Goal: Task Accomplishment & Management: Manage account settings

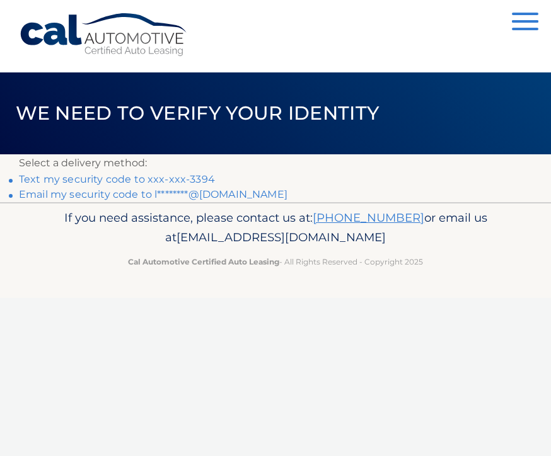
click at [162, 183] on link "Text my security code to xxx-xxx-3394" at bounding box center [117, 179] width 196 height 12
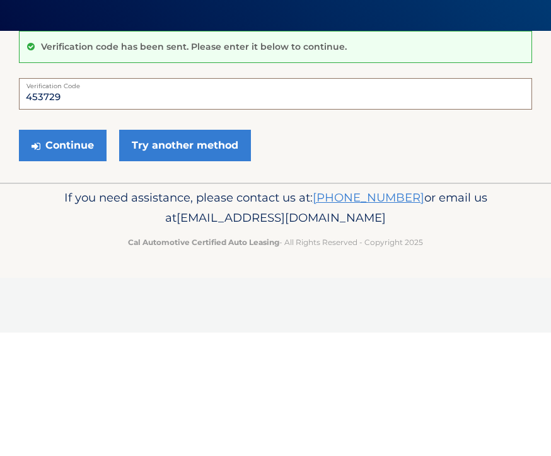
type input "453729"
click at [79, 253] on button "Continue" at bounding box center [63, 269] width 88 height 32
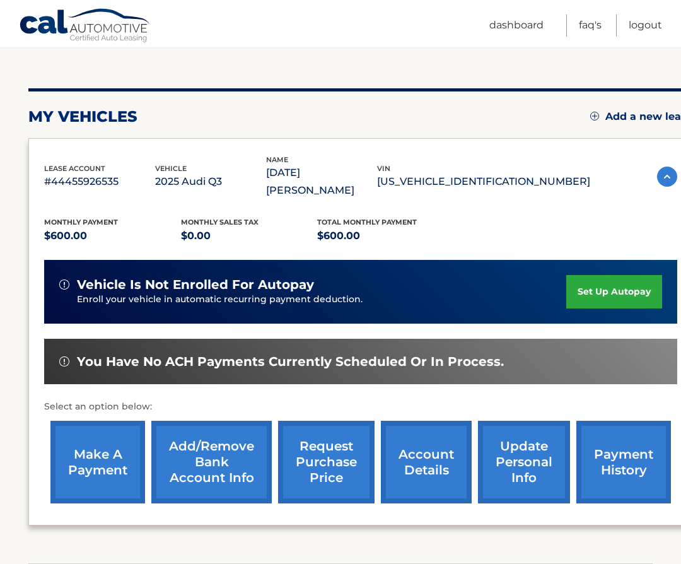
scroll to position [124, 0]
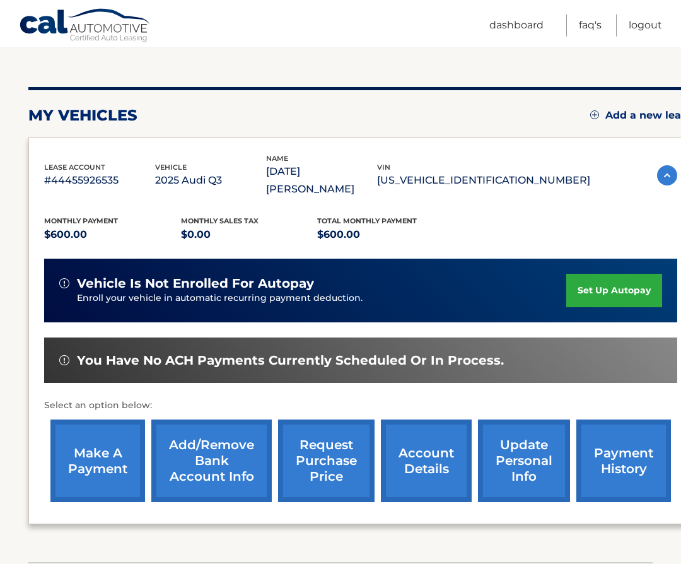
click at [116, 436] on link "make a payment" at bounding box center [97, 460] width 95 height 83
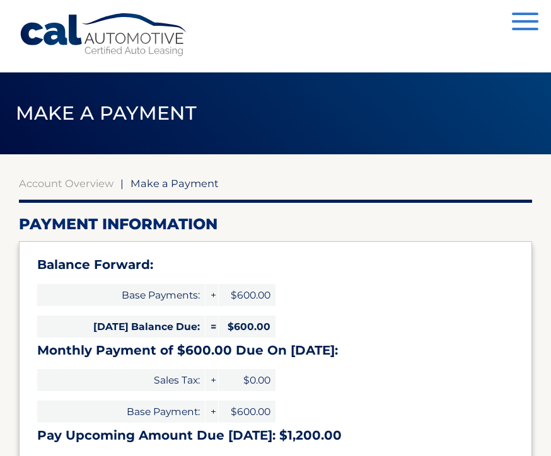
select select "NDUzZTlhN2YtYzRiZi00ZjI2LWEyY2ItN2M5MjExNDA0M2Zl"
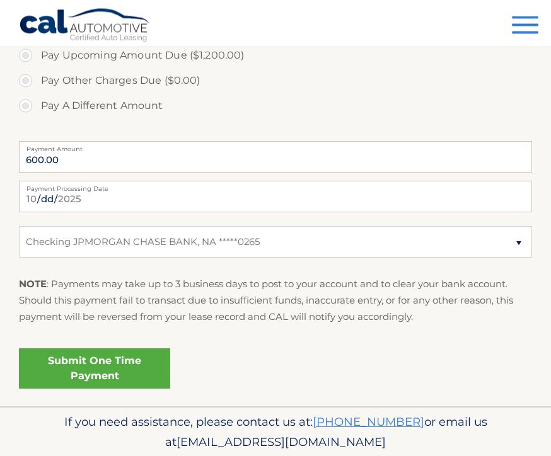
scroll to position [499, 0]
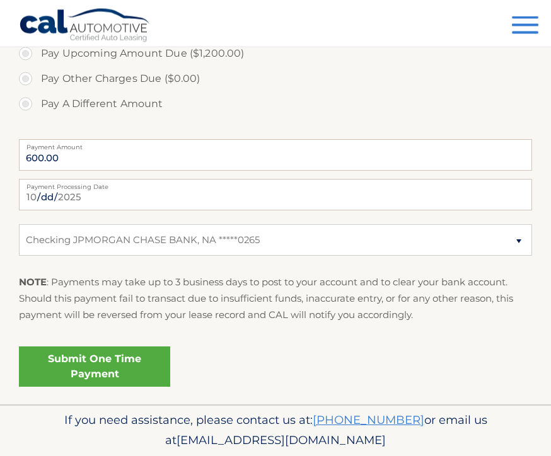
click at [110, 364] on link "Submit One Time Payment" at bounding box center [94, 367] width 151 height 40
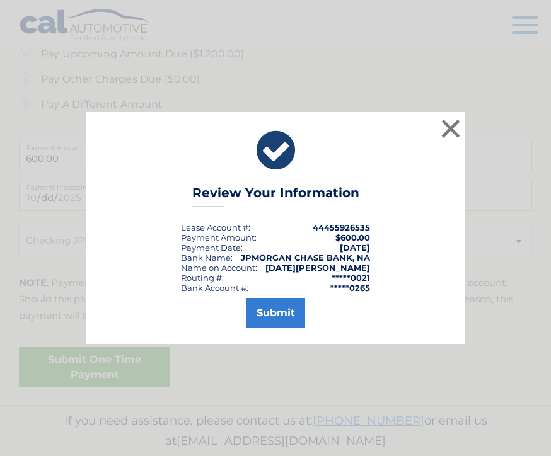
click at [281, 328] on button "Submit" at bounding box center [275, 313] width 59 height 30
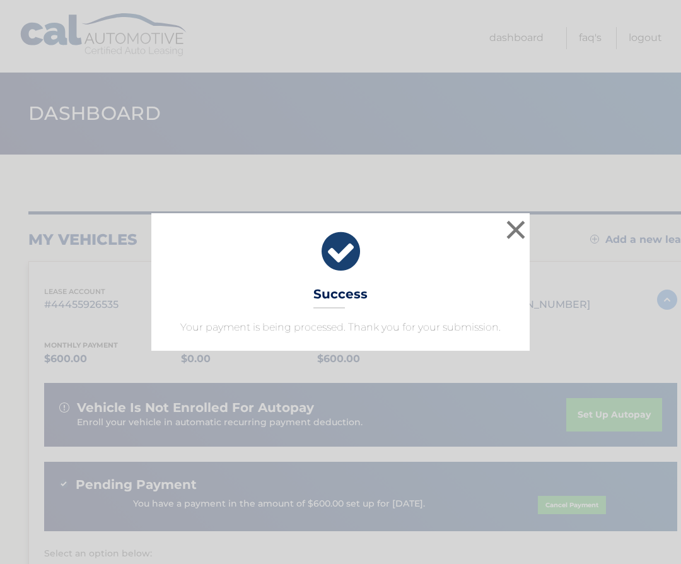
click at [518, 226] on button "×" at bounding box center [515, 229] width 25 height 25
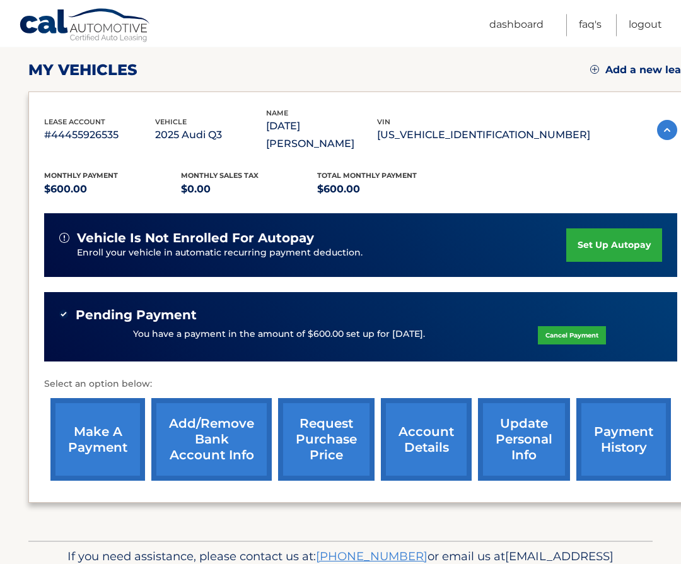
scroll to position [169, 0]
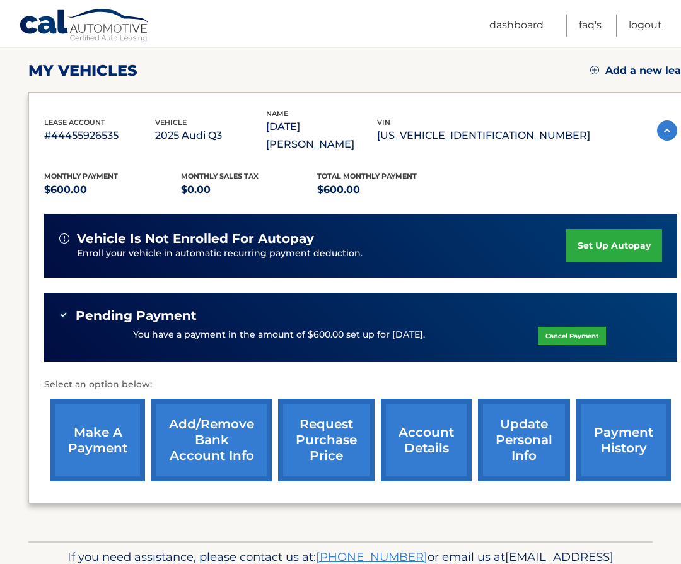
click at [631, 409] on link "payment history" at bounding box center [623, 439] width 95 height 83
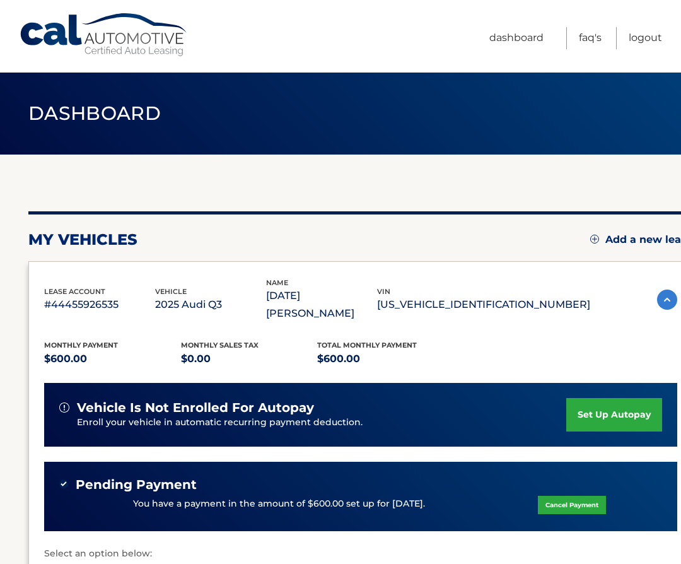
scroll to position [220, 0]
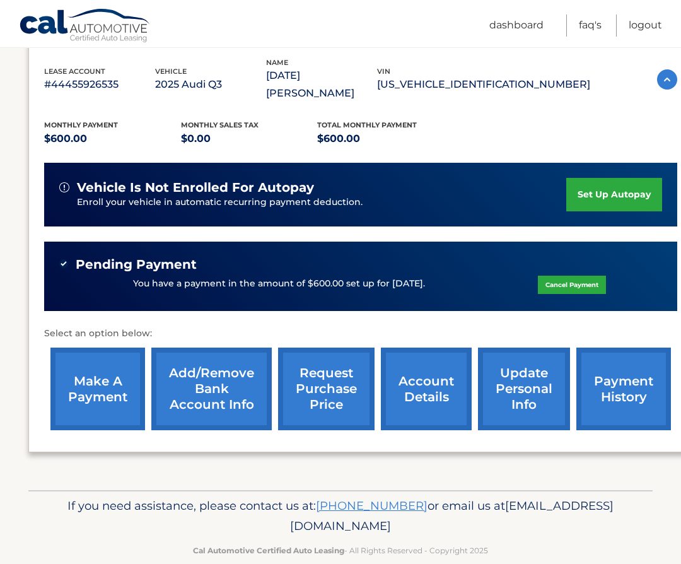
click at [103, 372] on link "make a payment" at bounding box center [97, 388] width 95 height 83
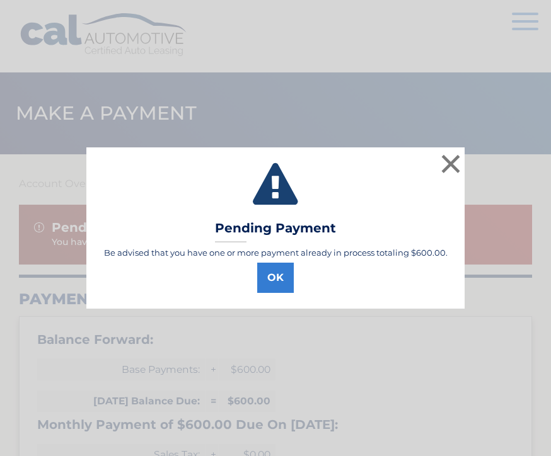
select select "NDUzZTlhN2YtYzRiZi00ZjI2LWEyY2ItN2M5MjExNDA0M2Zl"
click at [277, 281] on button "OK" at bounding box center [275, 278] width 37 height 30
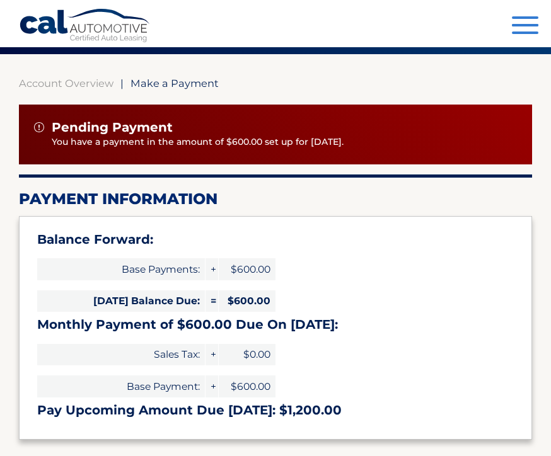
scroll to position [98, 0]
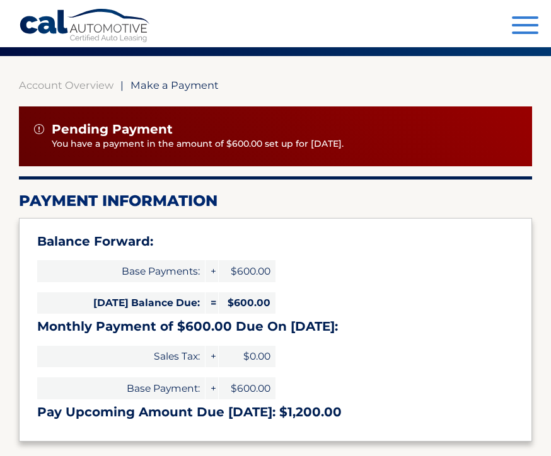
click at [523, 30] on button "Menu" at bounding box center [525, 26] width 26 height 21
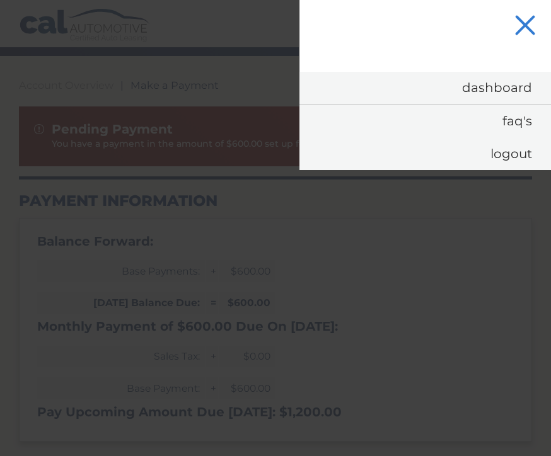
click at [482, 86] on link "Dashboard" at bounding box center [425, 88] width 252 height 32
click at [531, 23] on button "Menu" at bounding box center [525, 26] width 26 height 21
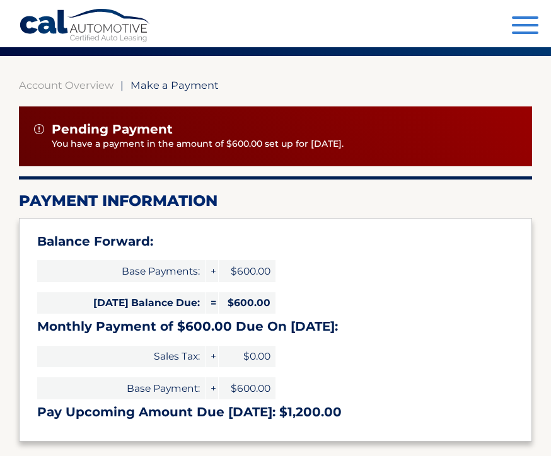
click at [524, 18] on button "Menu" at bounding box center [525, 26] width 26 height 21
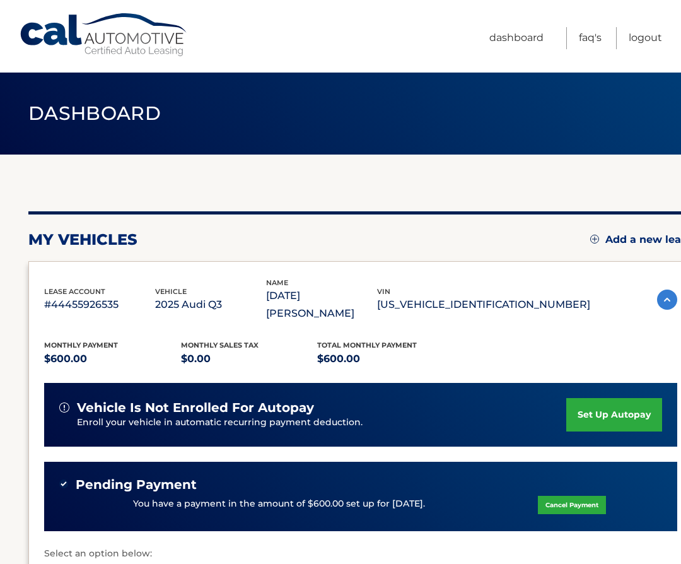
click at [615, 398] on link "set up autopay" at bounding box center [614, 414] width 96 height 33
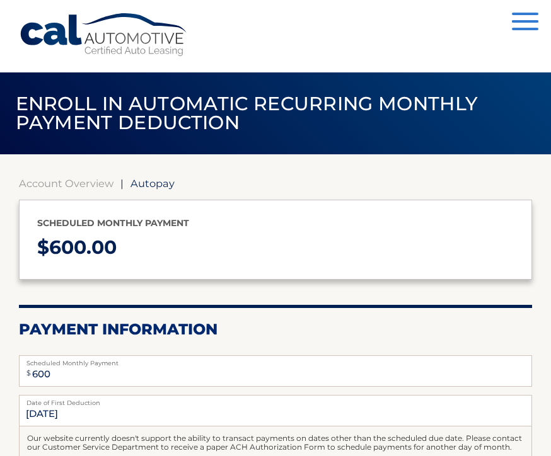
select select "NDUzZTlhN2YtYzRiZi00ZjI2LWEyY2ItN2M5MjExNDA0M2Zl"
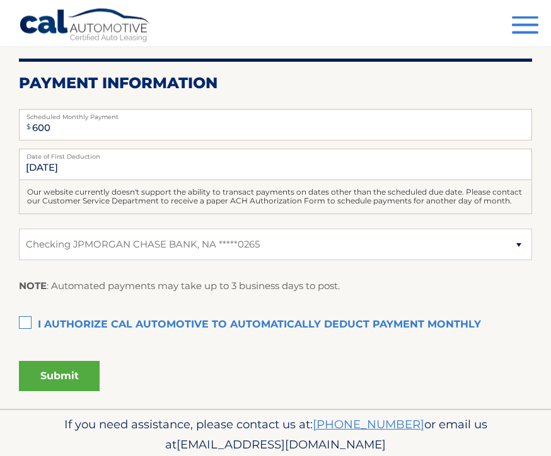
scroll to position [250, 0]
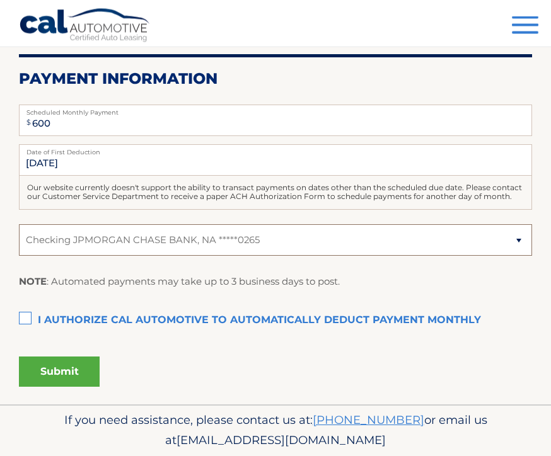
click at [522, 238] on select "Select Bank Account Checking JPMORGAN CHASE BANK, NA *****0265" at bounding box center [275, 241] width 513 height 32
click at [24, 316] on label "I authorize cal automotive to automatically deduct payment monthly This checkbo…" at bounding box center [275, 321] width 513 height 25
click at [0, 0] on input "I authorize cal automotive to automatically deduct payment monthly This checkbo…" at bounding box center [0, 0] width 0 height 0
click at [75, 365] on button "Submit" at bounding box center [59, 372] width 81 height 30
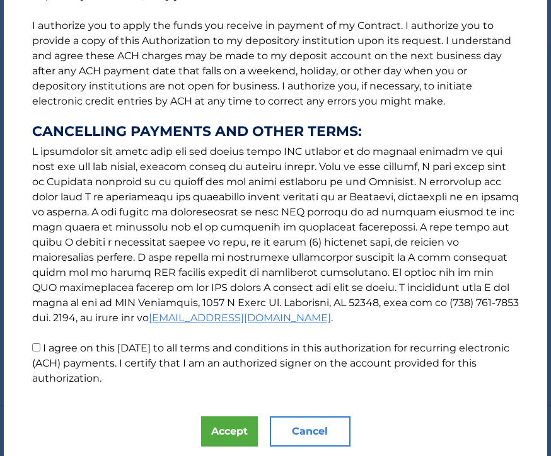
scroll to position [188, 0]
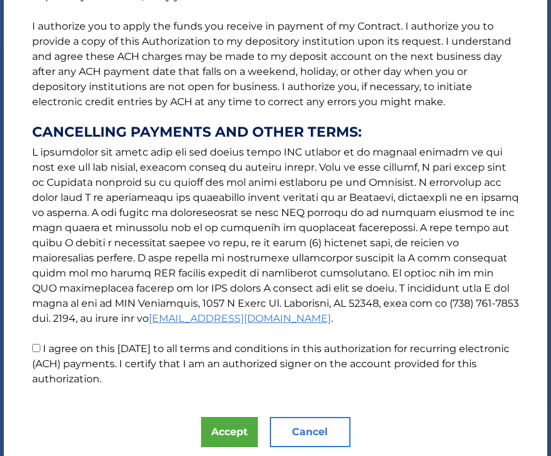
click at [38, 348] on input "I agree on this 10/02/2025 to all terms and conditions in this authorization fo…" at bounding box center [36, 348] width 8 height 8
checkbox input "true"
click at [228, 427] on button "Accept" at bounding box center [229, 432] width 57 height 30
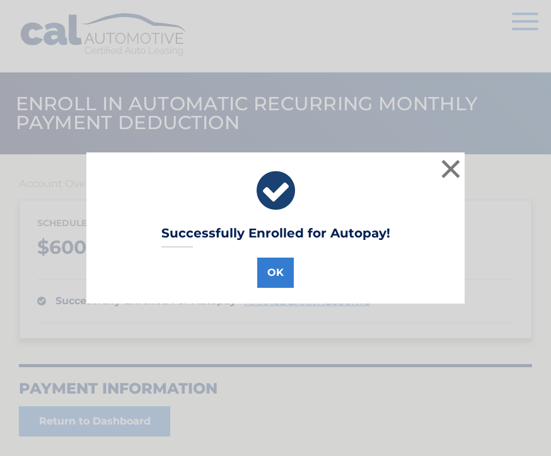
click at [278, 275] on button "OK" at bounding box center [275, 273] width 37 height 30
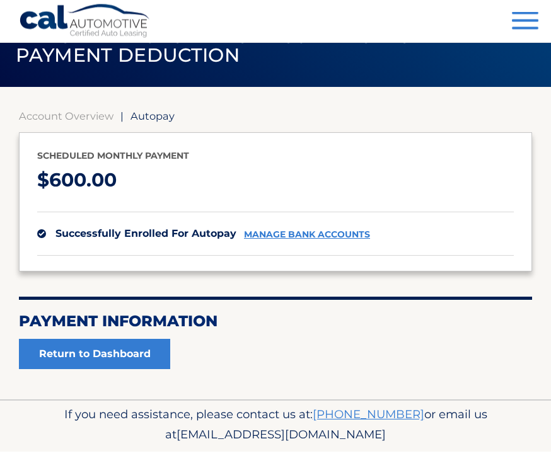
scroll to position [62, 0]
